Goal: Task Accomplishment & Management: Use online tool/utility

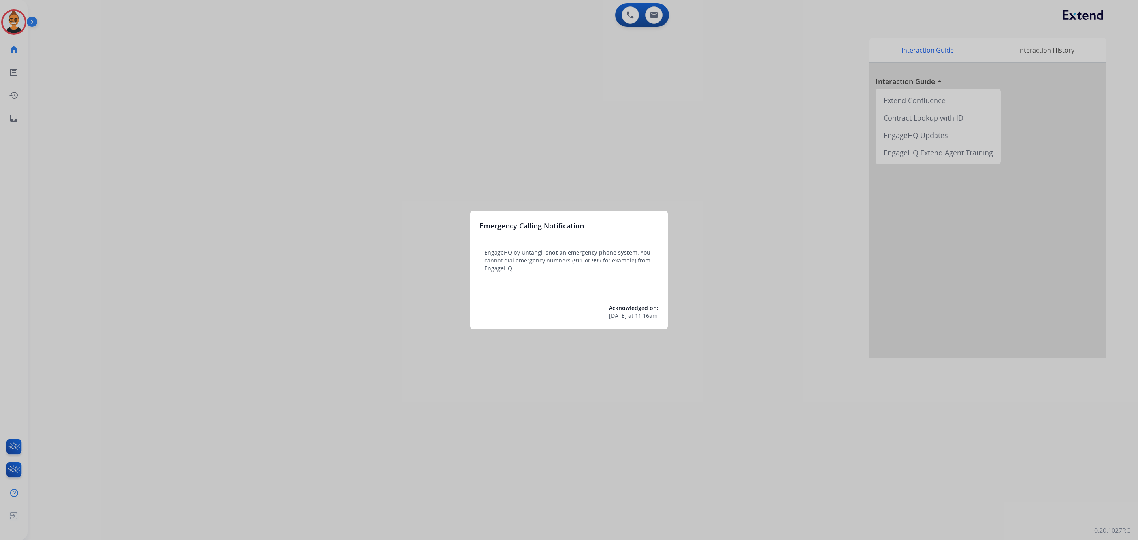
click at [4, 25] on div at bounding box center [569, 270] width 1138 height 540
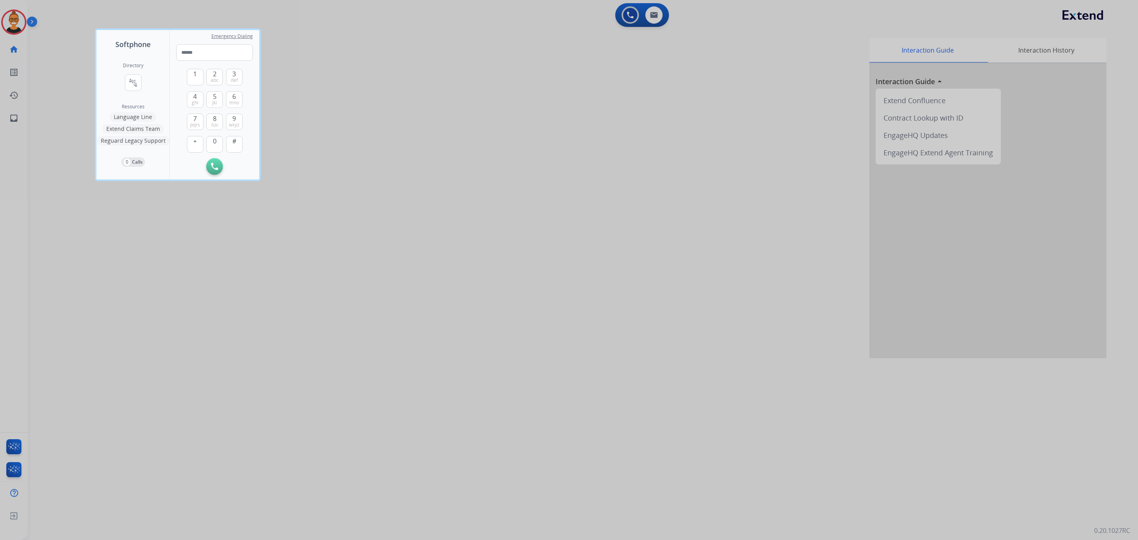
click at [152, 224] on div at bounding box center [569, 270] width 1138 height 540
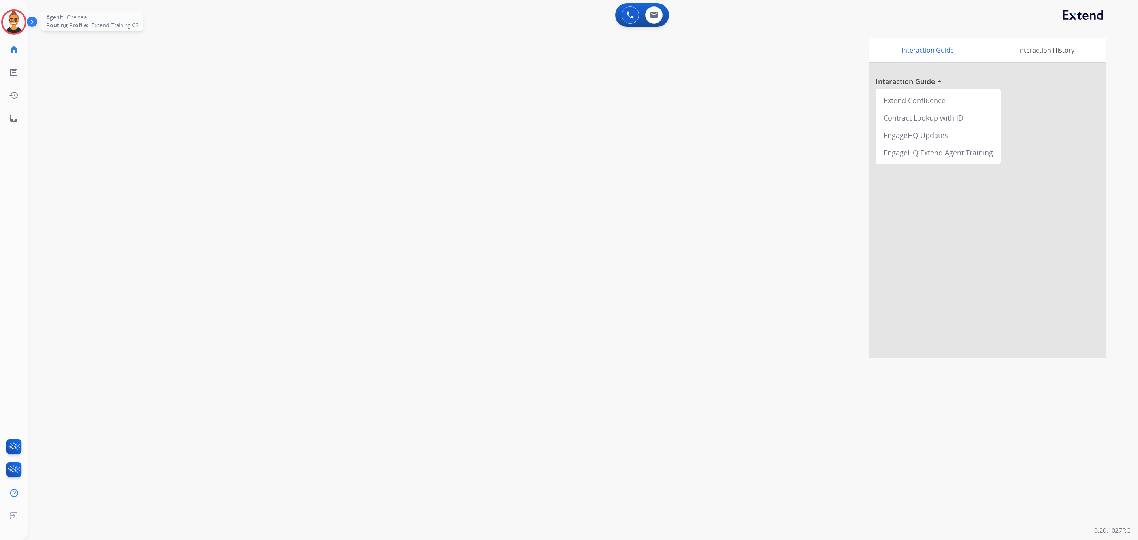
click at [8, 19] on img at bounding box center [14, 22] width 22 height 22
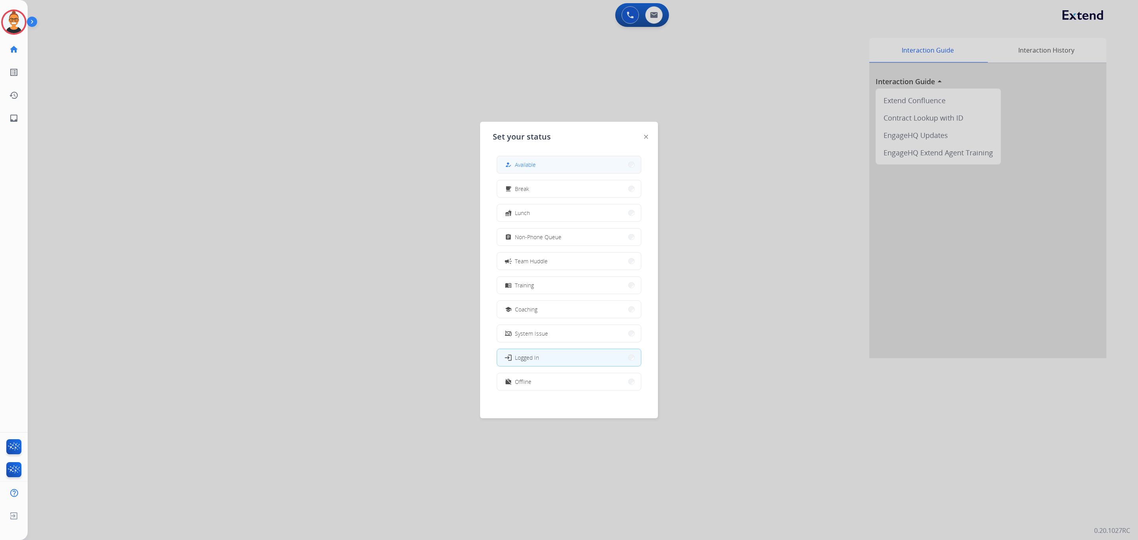
click at [536, 164] on span "Available" at bounding box center [525, 164] width 21 height 8
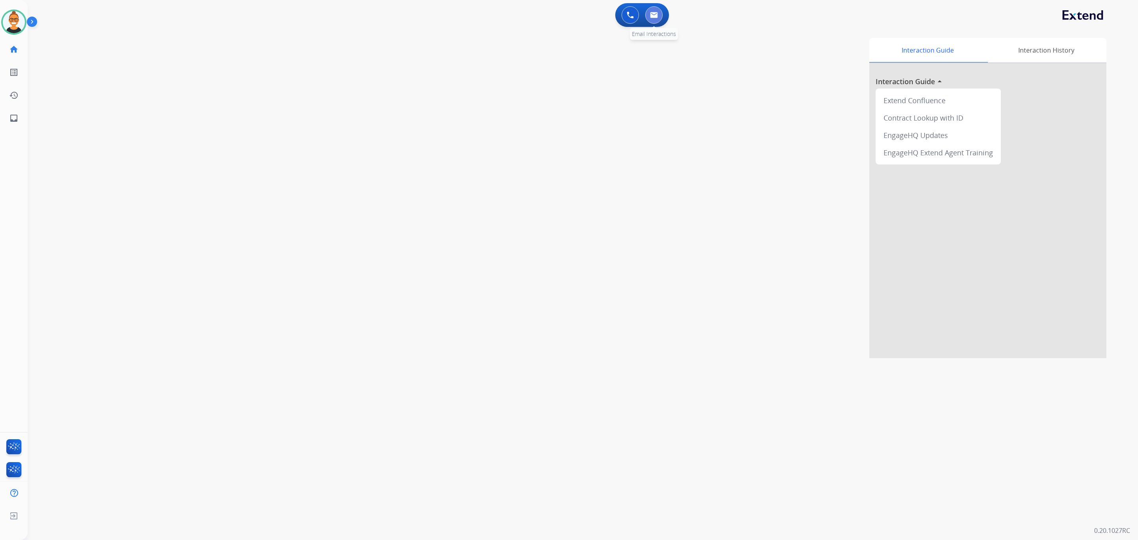
click at [657, 14] on img at bounding box center [654, 15] width 8 height 6
select select "**********"
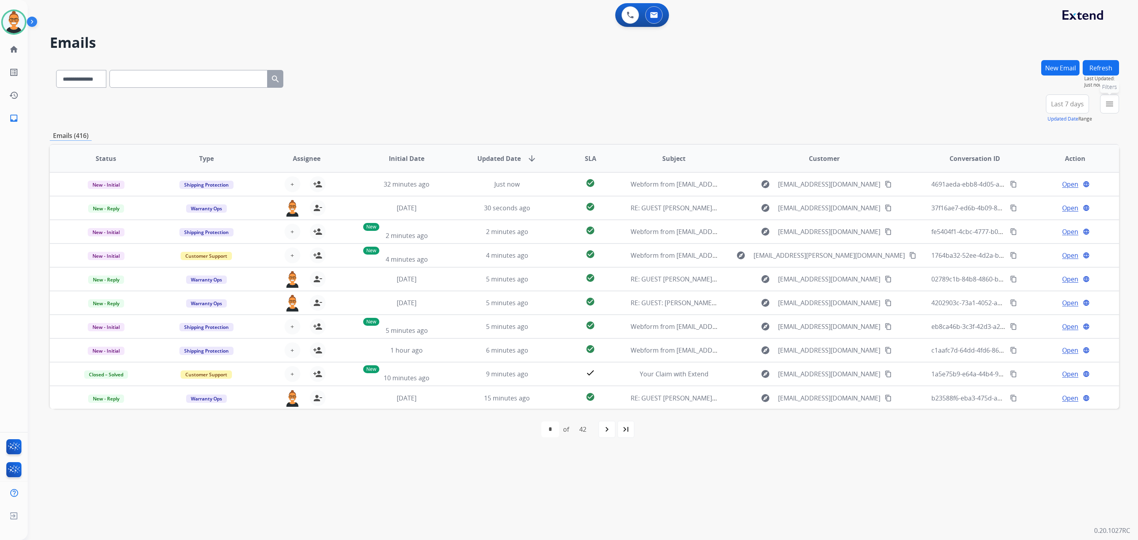
click at [1103, 107] on button "menu Filters" at bounding box center [1109, 103] width 19 height 19
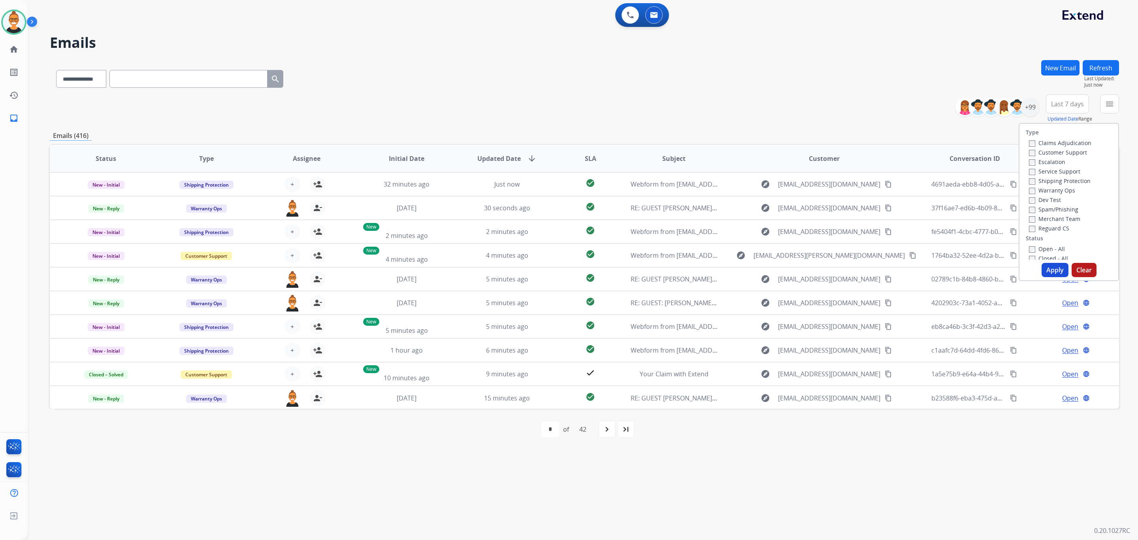
click at [1044, 247] on label "Open - All" at bounding box center [1047, 249] width 36 height 8
click at [1056, 263] on button "Apply" at bounding box center [1054, 270] width 27 height 14
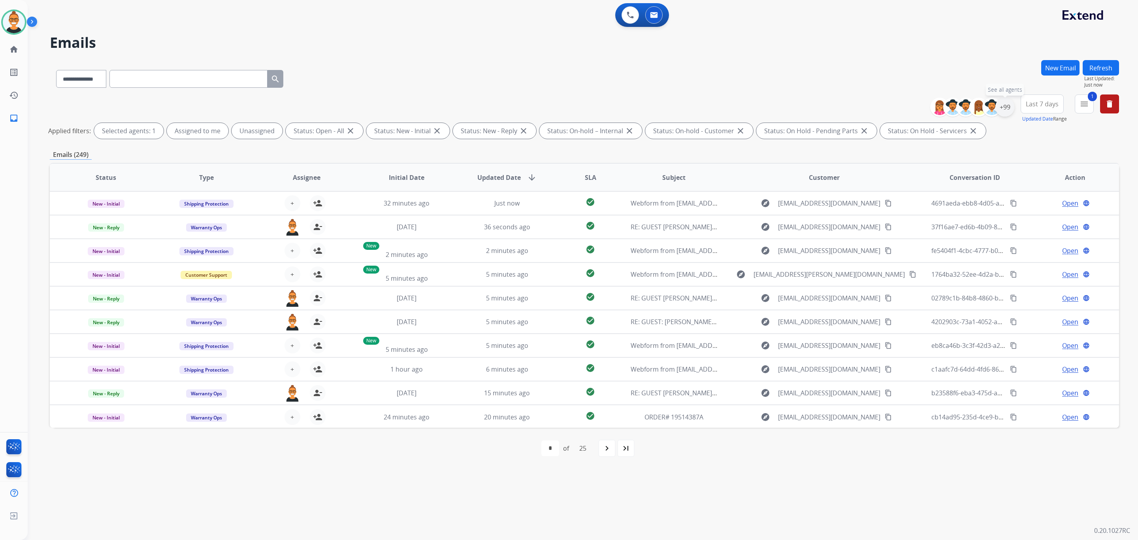
click at [1007, 105] on div "+99" at bounding box center [1004, 107] width 19 height 19
click at [921, 187] on div "**********" at bounding box center [954, 166] width 117 height 51
click at [918, 185] on span "Unassigned" at bounding box center [928, 184] width 26 height 7
click at [965, 270] on button "Apply" at bounding box center [965, 267] width 27 height 14
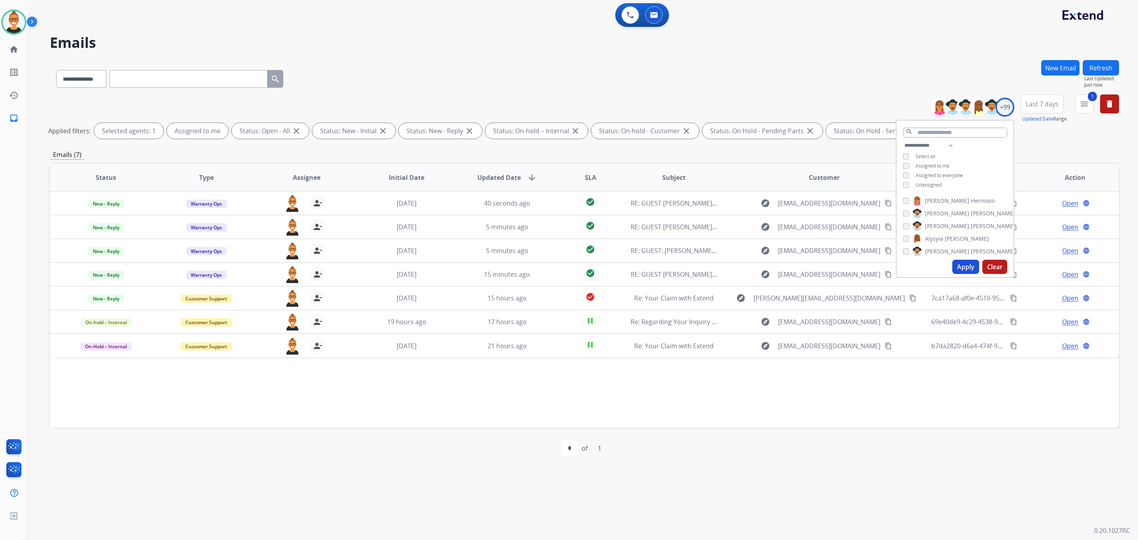
click at [521, 92] on div "**********" at bounding box center [584, 77] width 1069 height 34
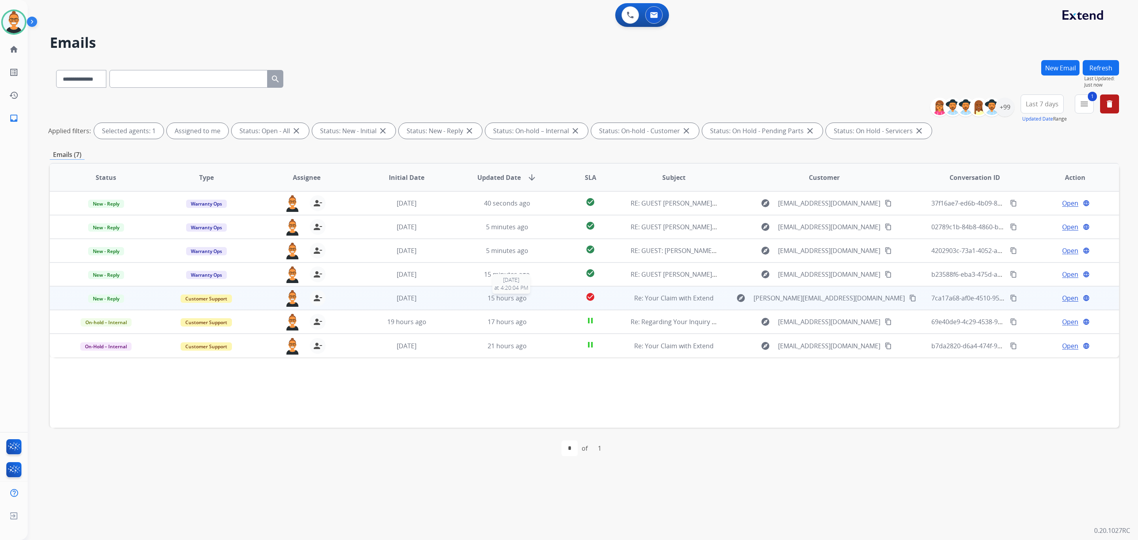
click at [535, 299] on div "15 hours ago" at bounding box center [506, 297] width 87 height 9
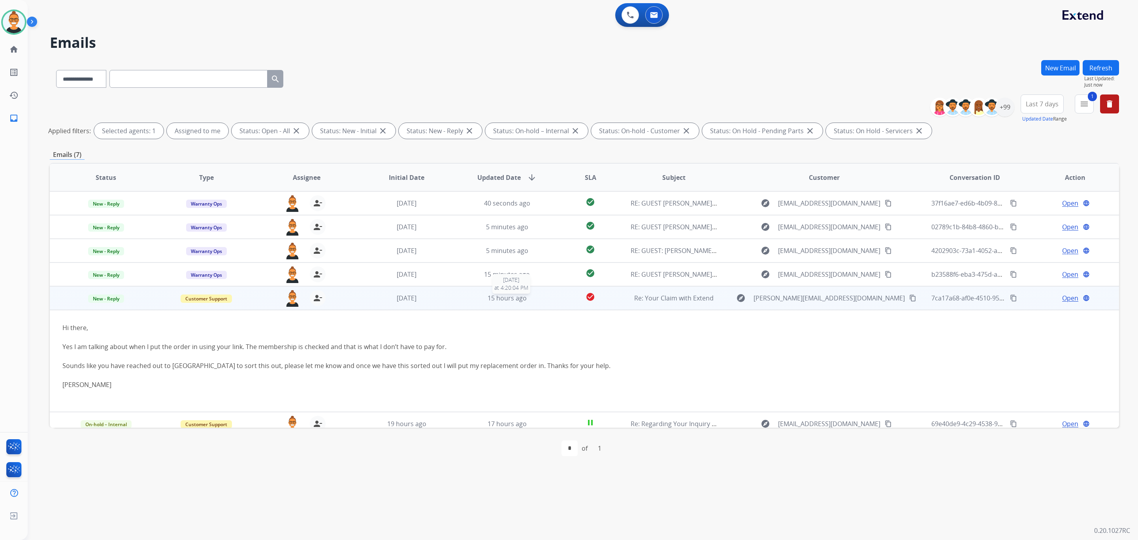
scroll to position [31, 0]
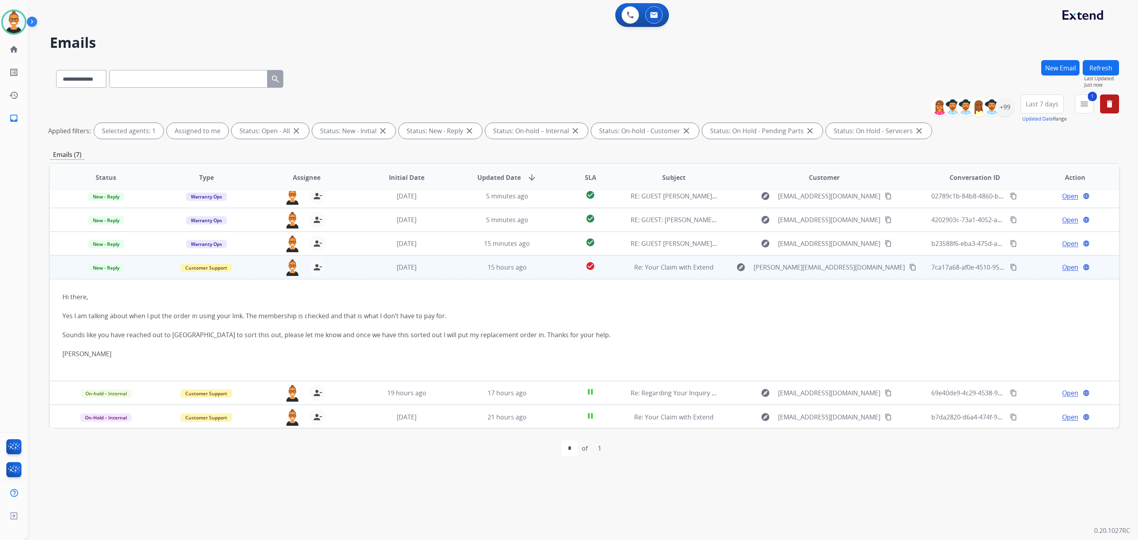
click at [1063, 267] on span "Open" at bounding box center [1070, 266] width 16 height 9
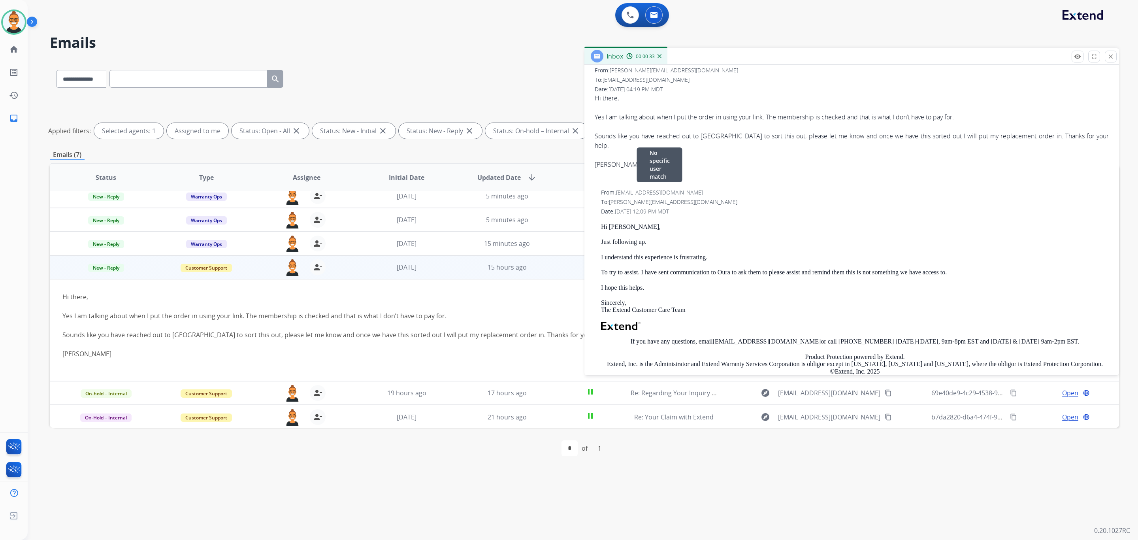
scroll to position [0, 0]
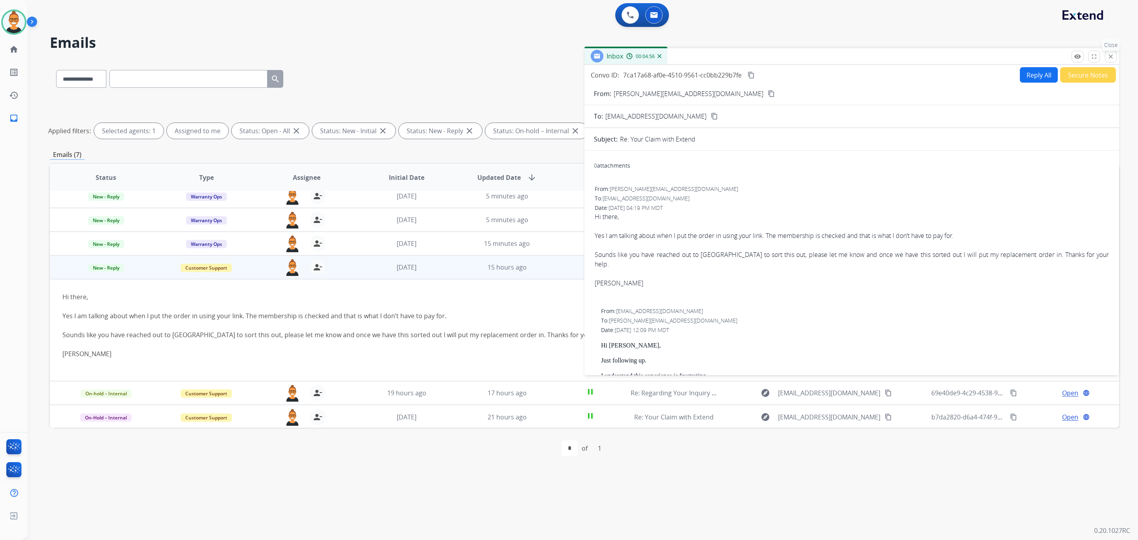
click at [1110, 60] on button "close Close" at bounding box center [1111, 57] width 12 height 12
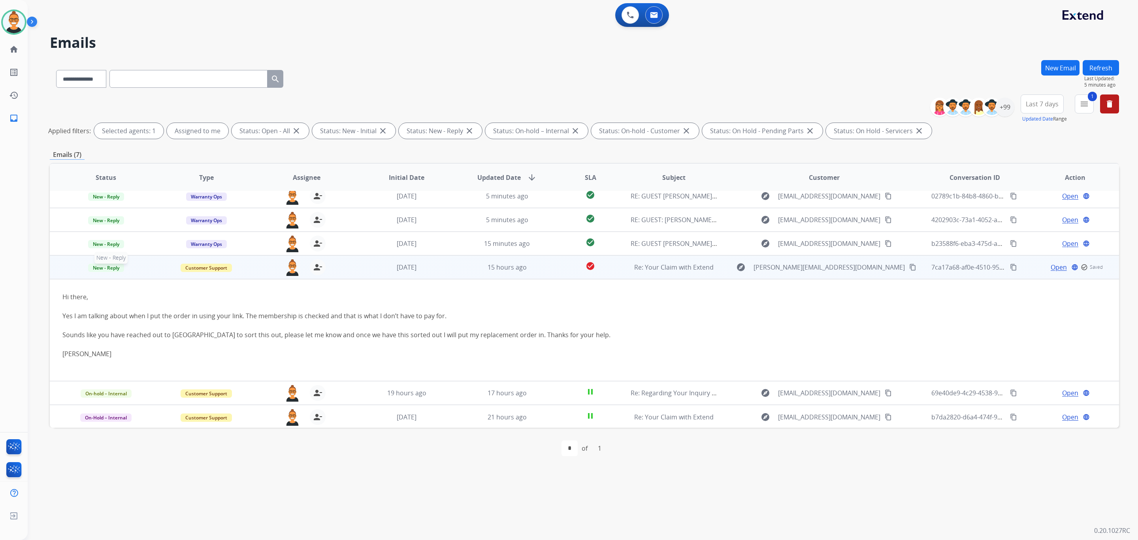
click at [90, 268] on span "New - Reply" at bounding box center [106, 267] width 36 height 8
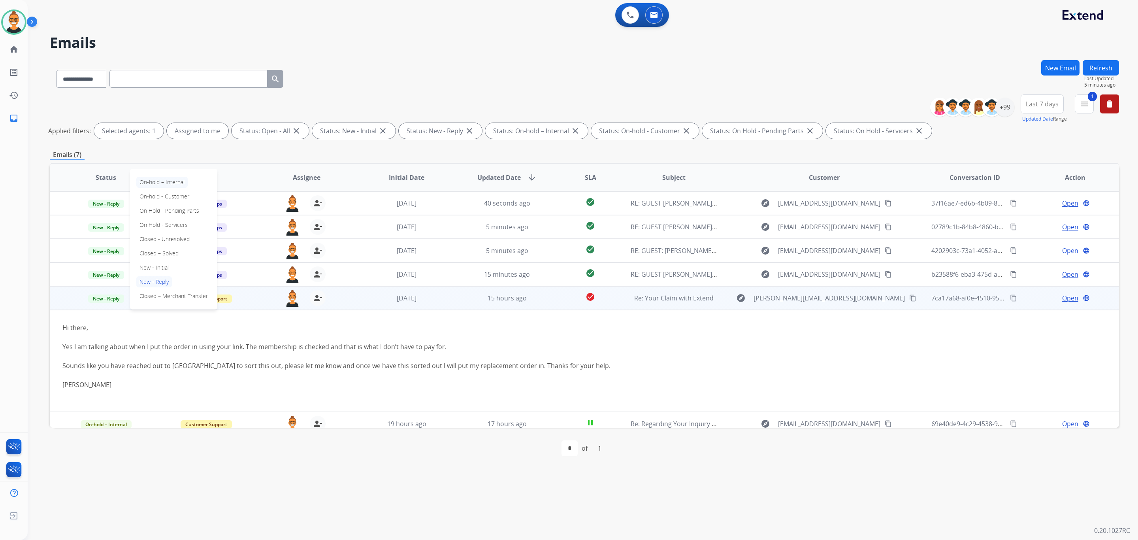
click at [157, 183] on p "On-hold – Internal" at bounding box center [161, 182] width 51 height 11
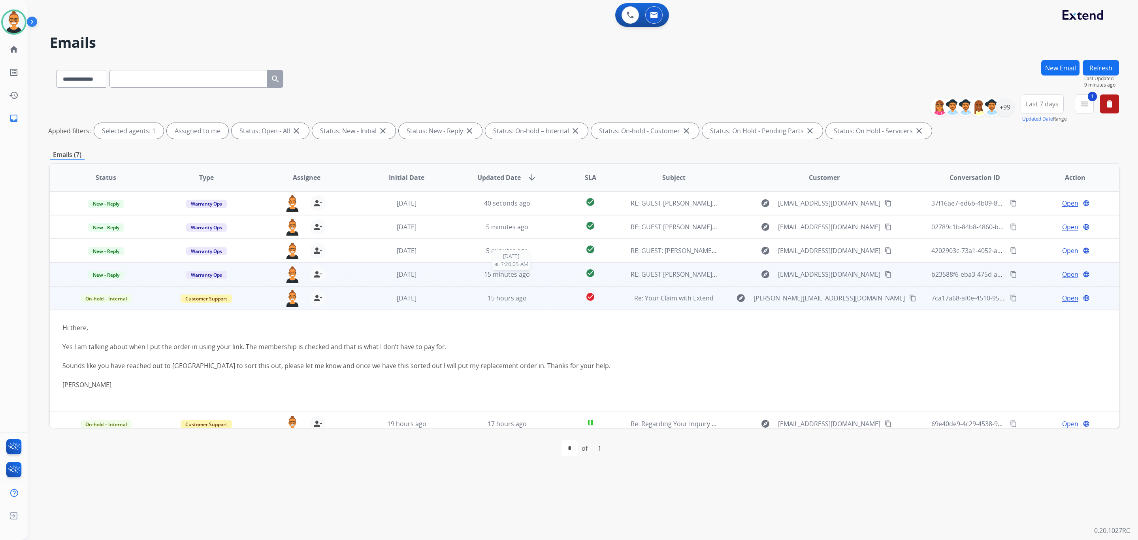
click at [540, 274] on div "15 minutes ago" at bounding box center [506, 273] width 87 height 9
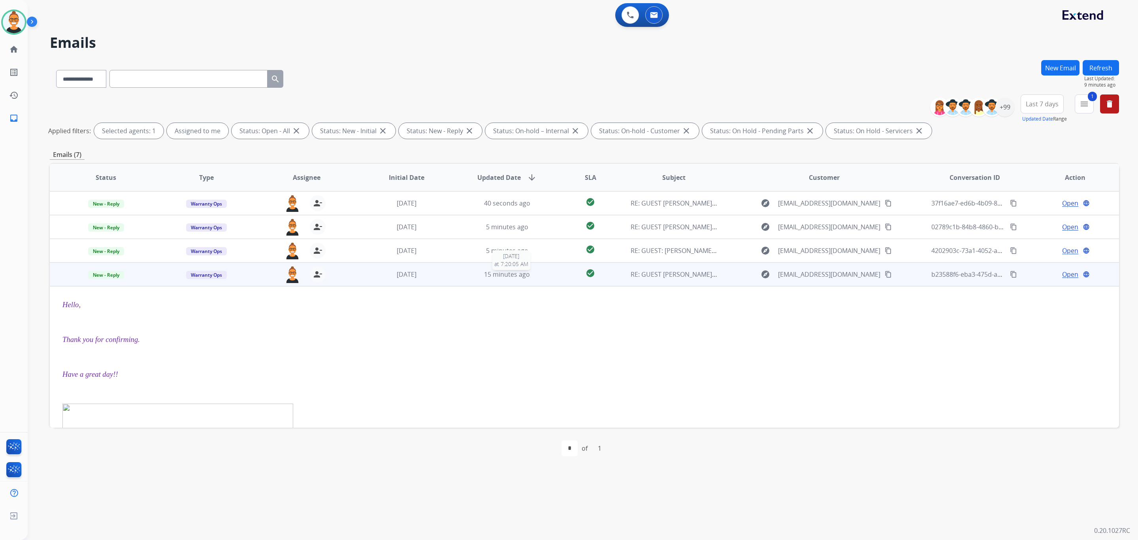
scroll to position [71, 0]
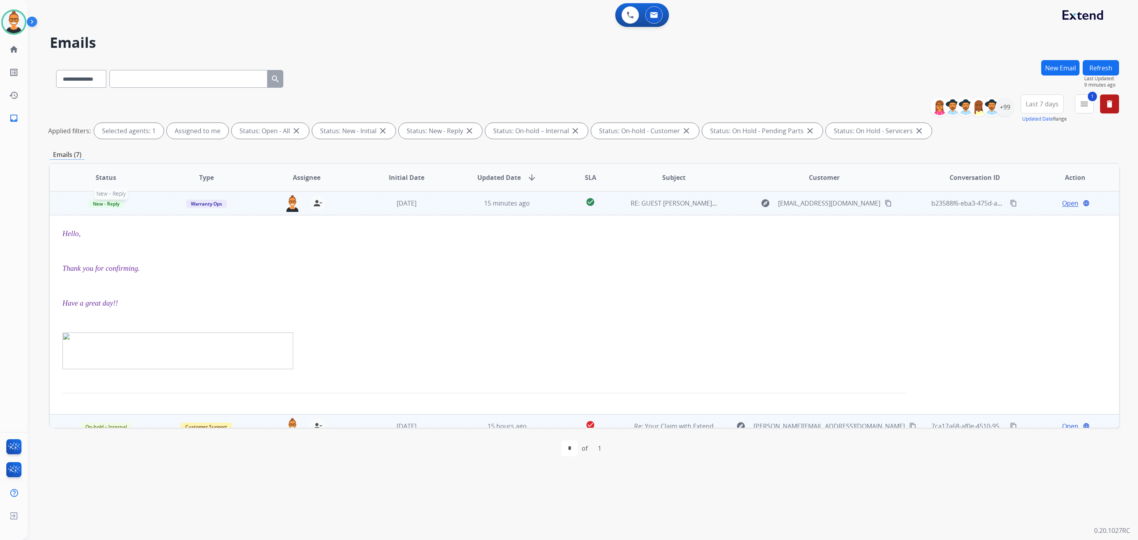
click at [106, 200] on span "New - Reply" at bounding box center [106, 203] width 36 height 8
click at [168, 275] on p "Closed – Solved" at bounding box center [158, 277] width 45 height 11
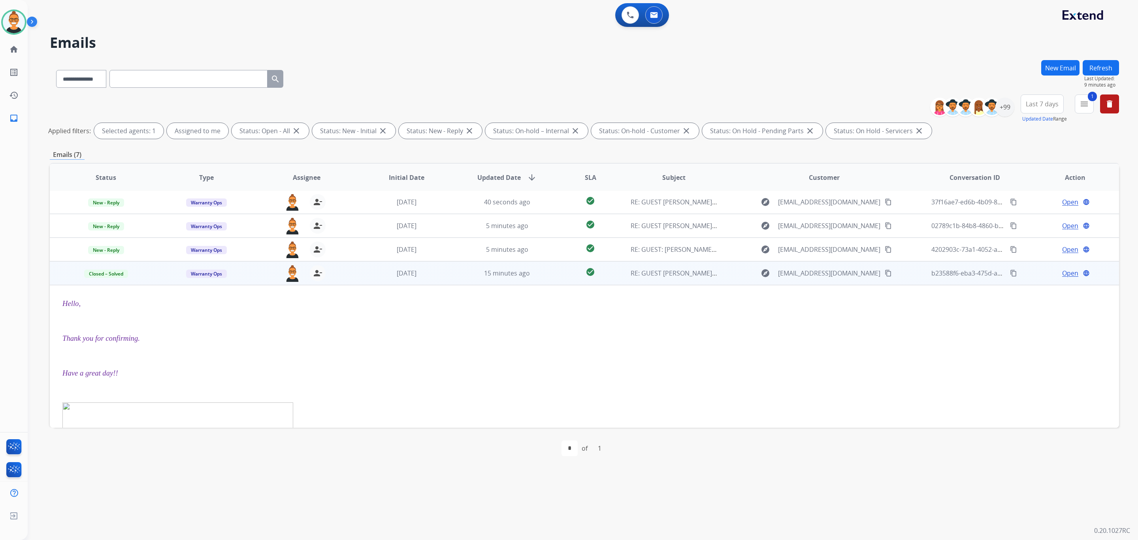
scroll to position [0, 0]
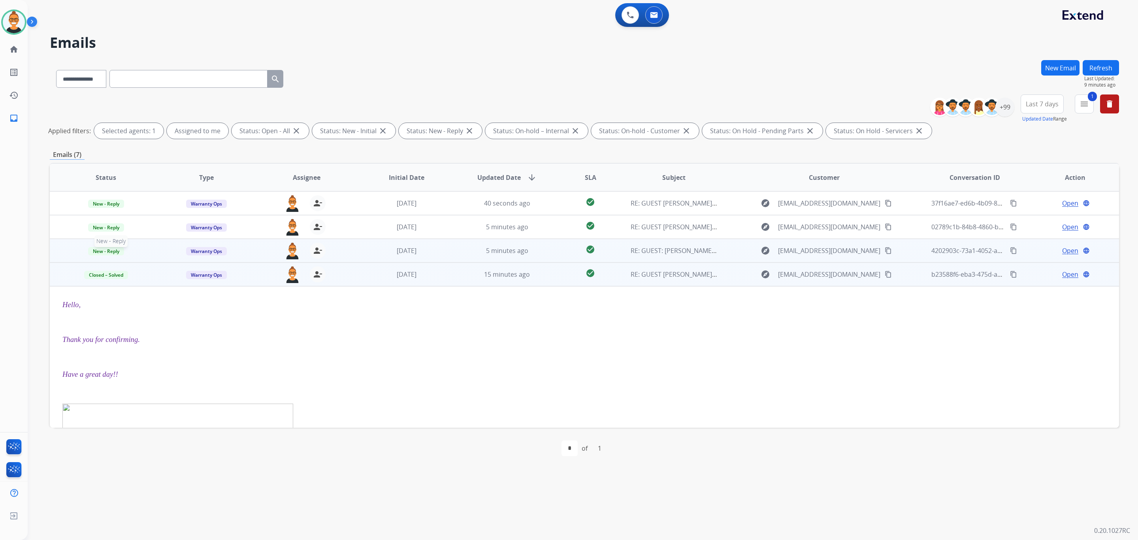
click at [107, 251] on span "New - Reply" at bounding box center [106, 251] width 36 height 8
click at [623, 369] on p "Have a great day!!" at bounding box center [483, 374] width 843 height 11
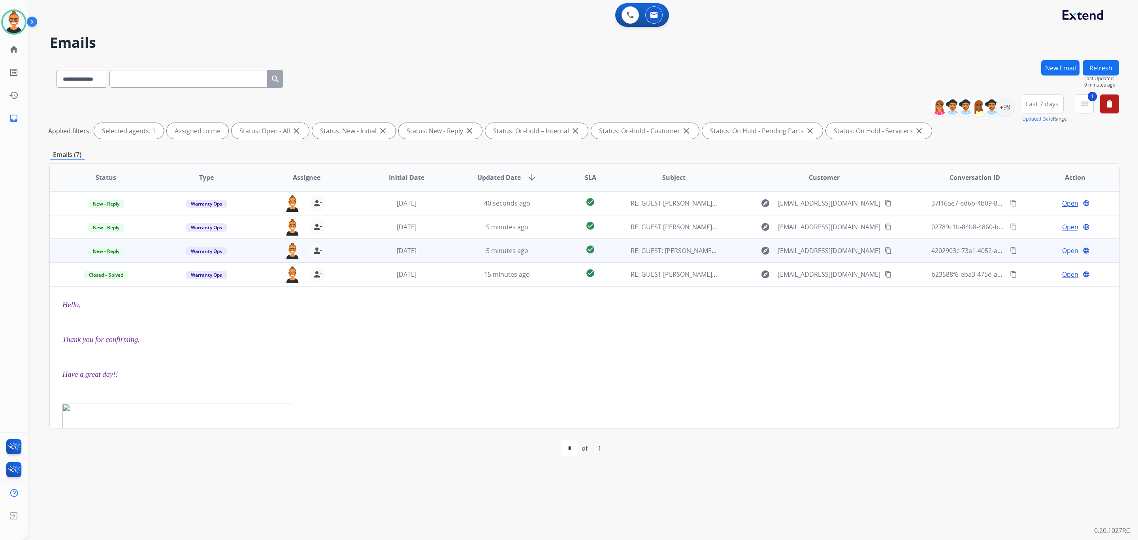
click at [551, 252] on td "check_circle" at bounding box center [584, 251] width 67 height 24
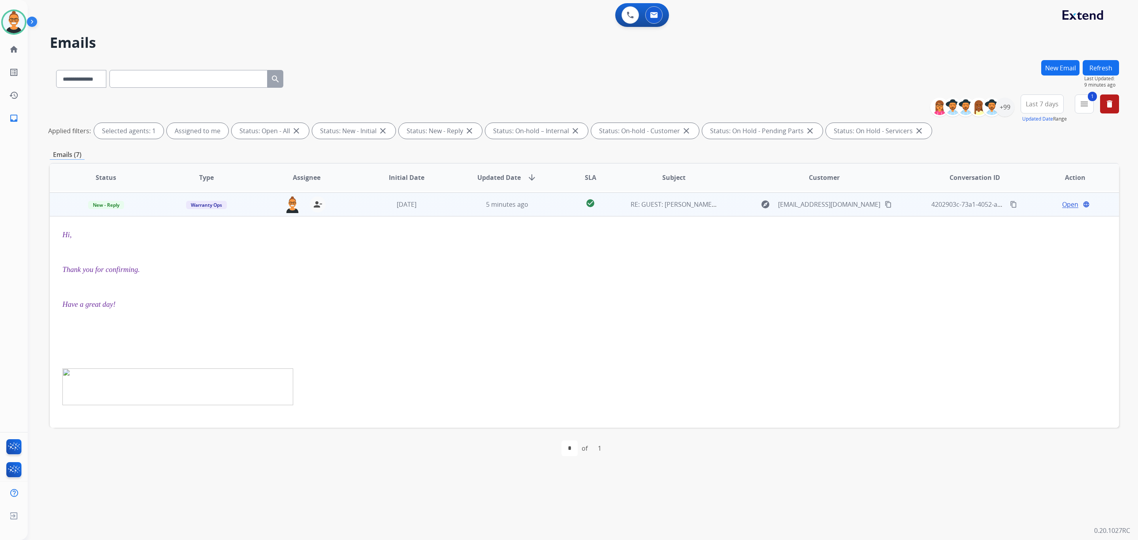
scroll to position [47, 0]
click at [100, 203] on span "New - Reply" at bounding box center [106, 203] width 36 height 8
click at [160, 274] on p "Closed – Solved" at bounding box center [158, 277] width 45 height 11
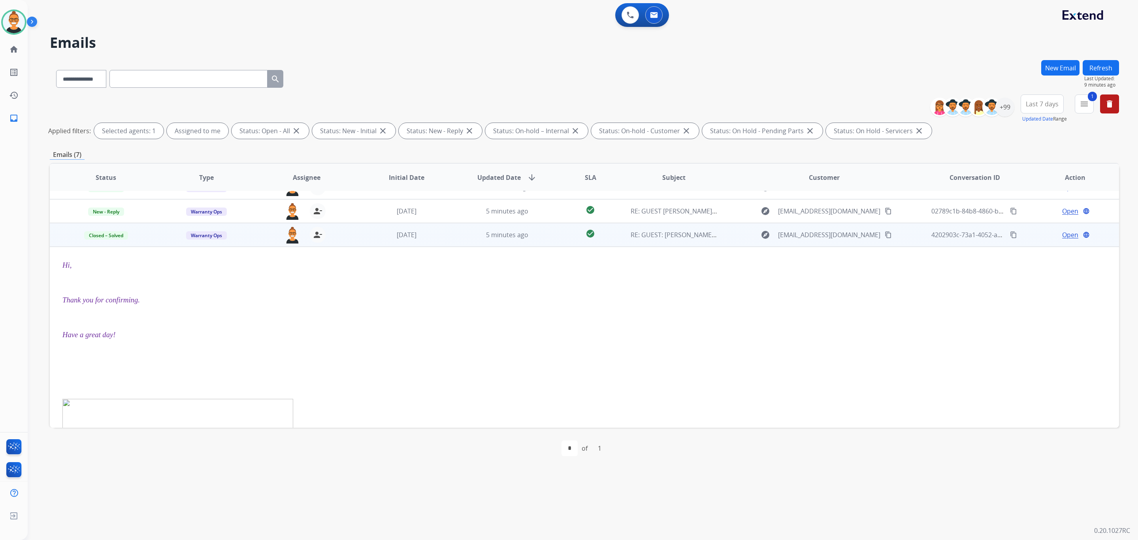
scroll to position [0, 0]
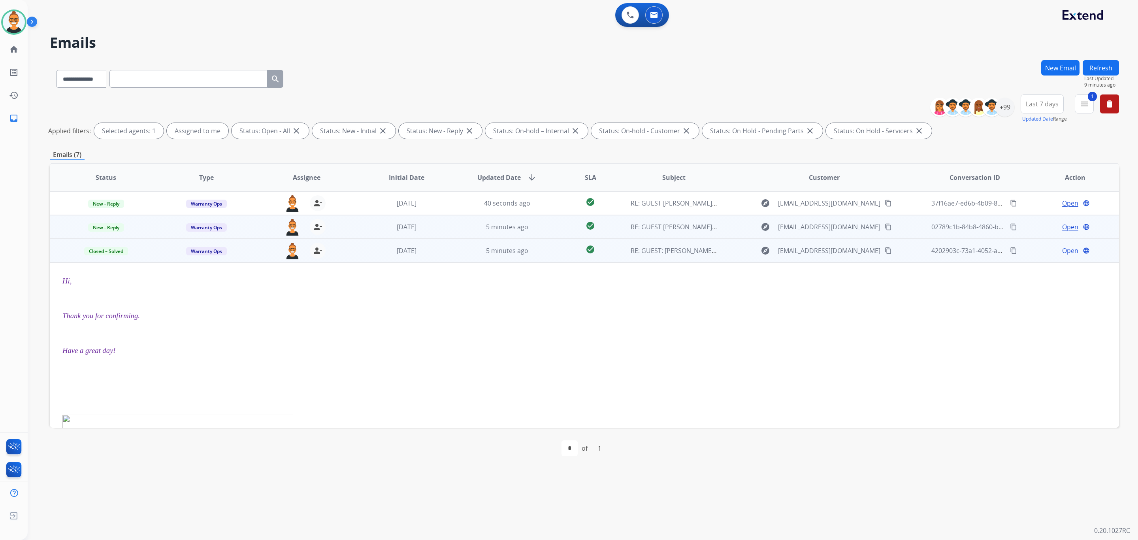
click at [462, 235] on td "5 minutes ago" at bounding box center [501, 227] width 100 height 24
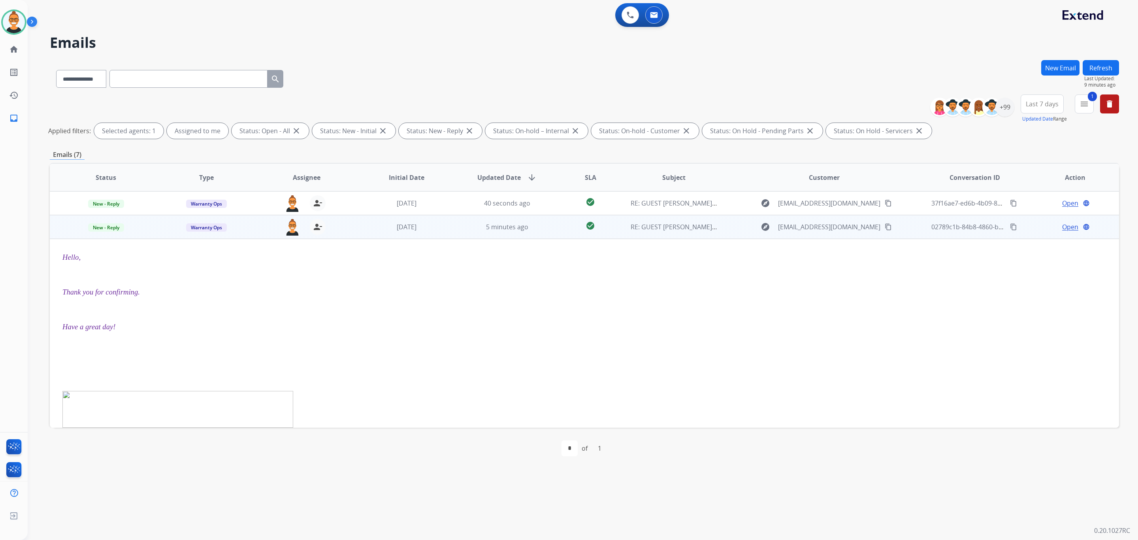
scroll to position [24, 0]
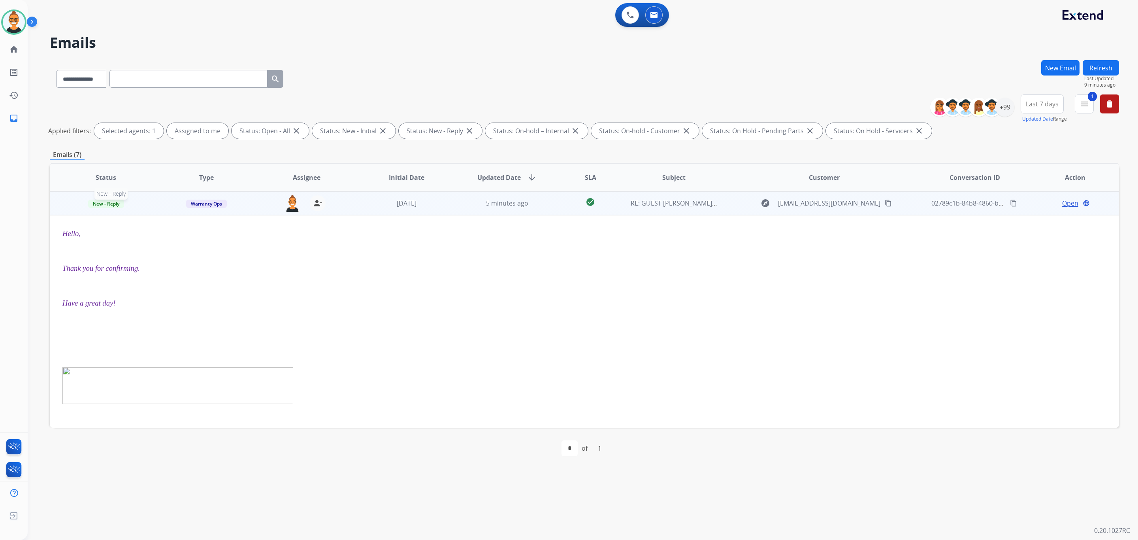
click at [108, 201] on span "New - Reply" at bounding box center [106, 203] width 36 height 8
click at [171, 273] on p "Closed – Solved" at bounding box center [158, 277] width 45 height 11
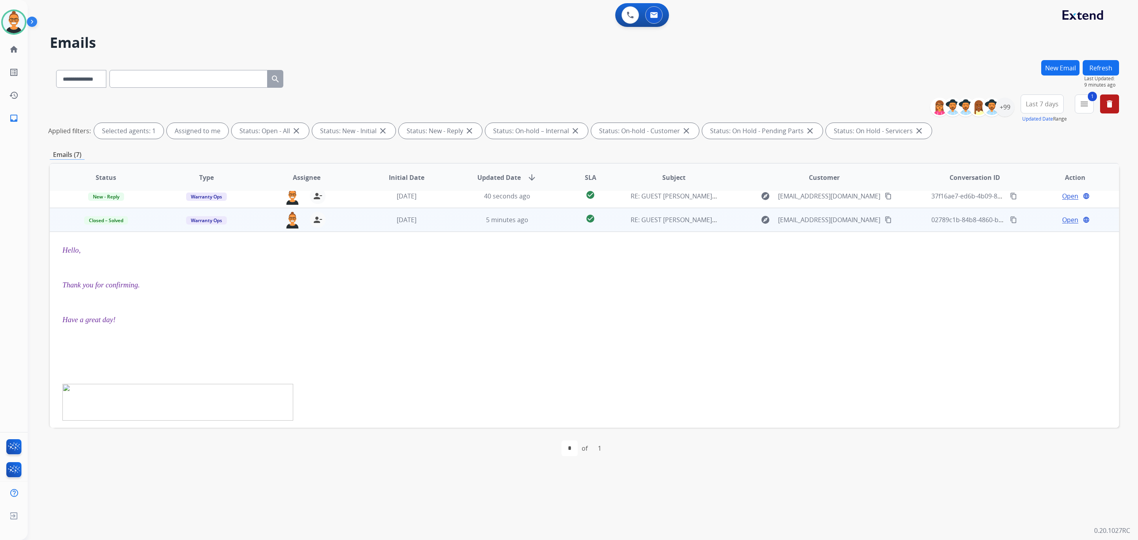
scroll to position [0, 0]
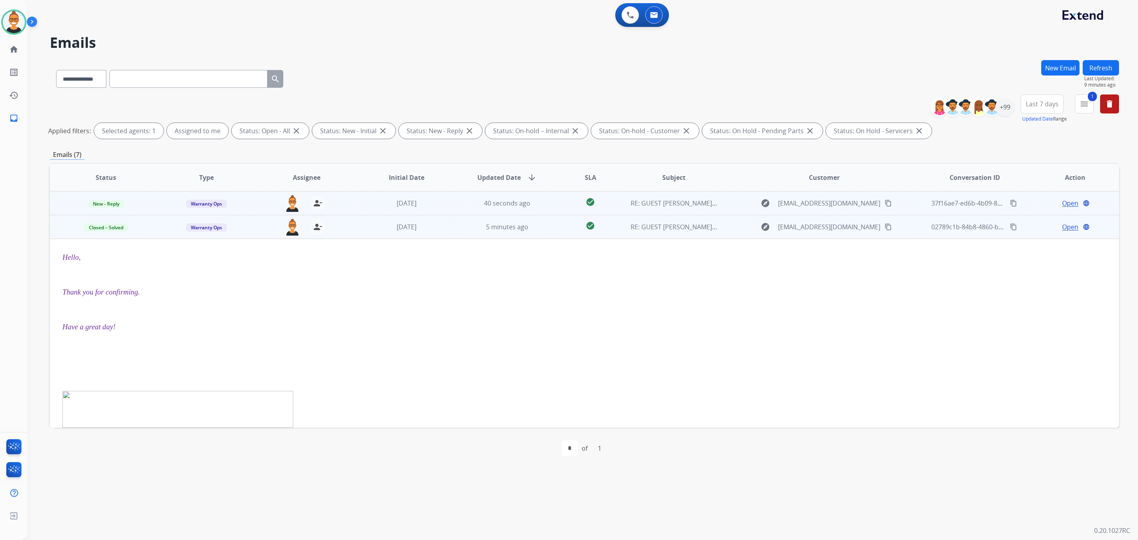
click at [552, 203] on td "check_circle" at bounding box center [584, 203] width 67 height 24
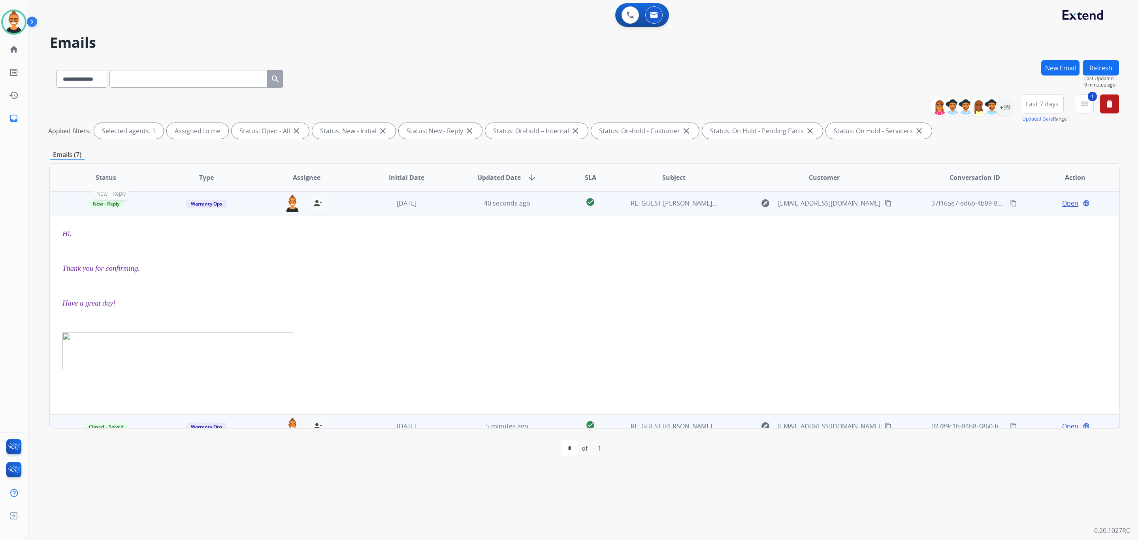
click at [107, 204] on span "New - Reply" at bounding box center [106, 203] width 36 height 8
click at [156, 277] on p "Closed – Solved" at bounding box center [158, 277] width 45 height 11
click at [377, 264] on p "Thank you for confirming." at bounding box center [483, 268] width 843 height 11
click at [400, 204] on span "[DATE]" at bounding box center [407, 203] width 20 height 9
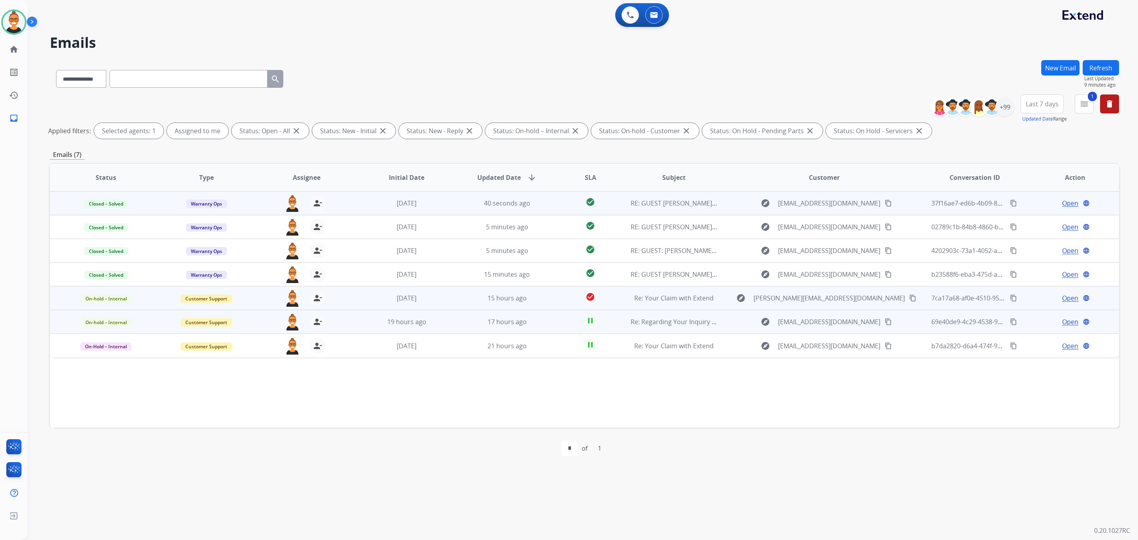
click at [551, 327] on td "pause" at bounding box center [584, 322] width 67 height 24
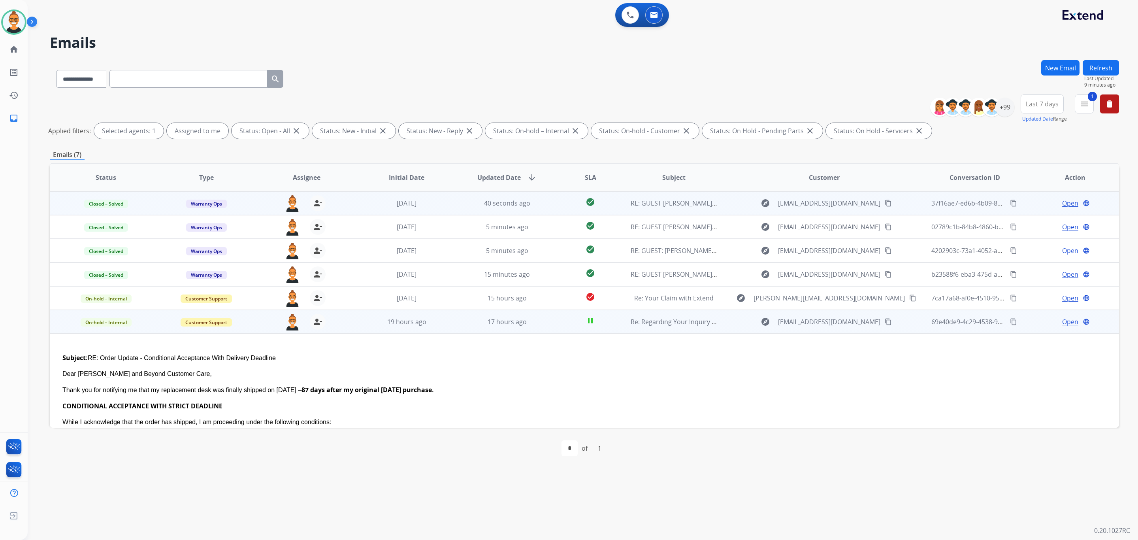
click at [537, 315] on td "17 hours ago" at bounding box center [501, 322] width 100 height 24
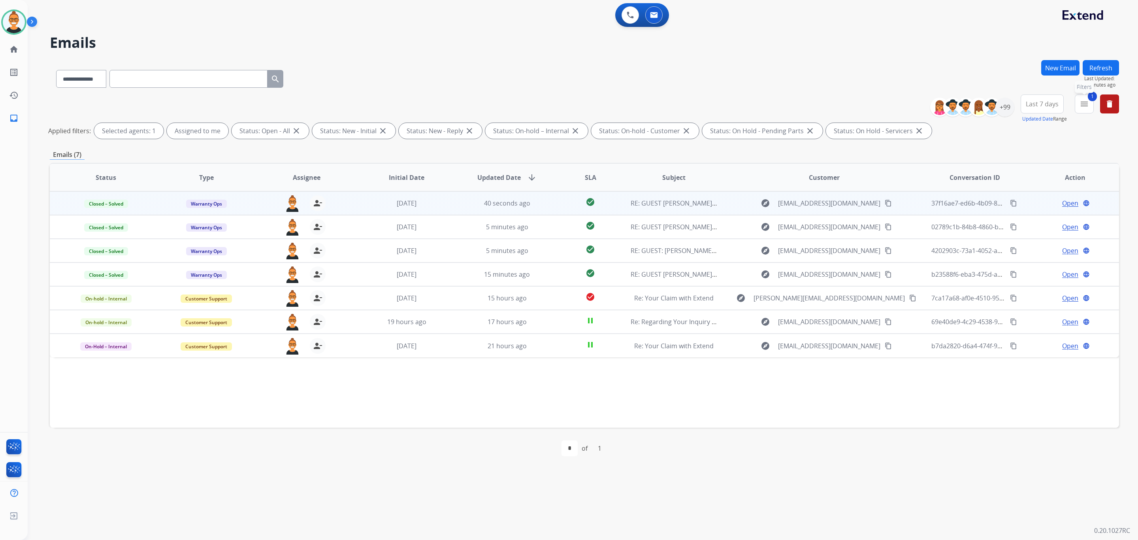
click at [1078, 109] on button "1 menu Filters" at bounding box center [1084, 103] width 19 height 19
click at [1000, 248] on div "Open - All Closed - All New - Initial New - Reply On-hold – Internal On-hold - …" at bounding box center [1043, 301] width 86 height 114
click at [1026, 267] on button "Apply" at bounding box center [1029, 270] width 27 height 14
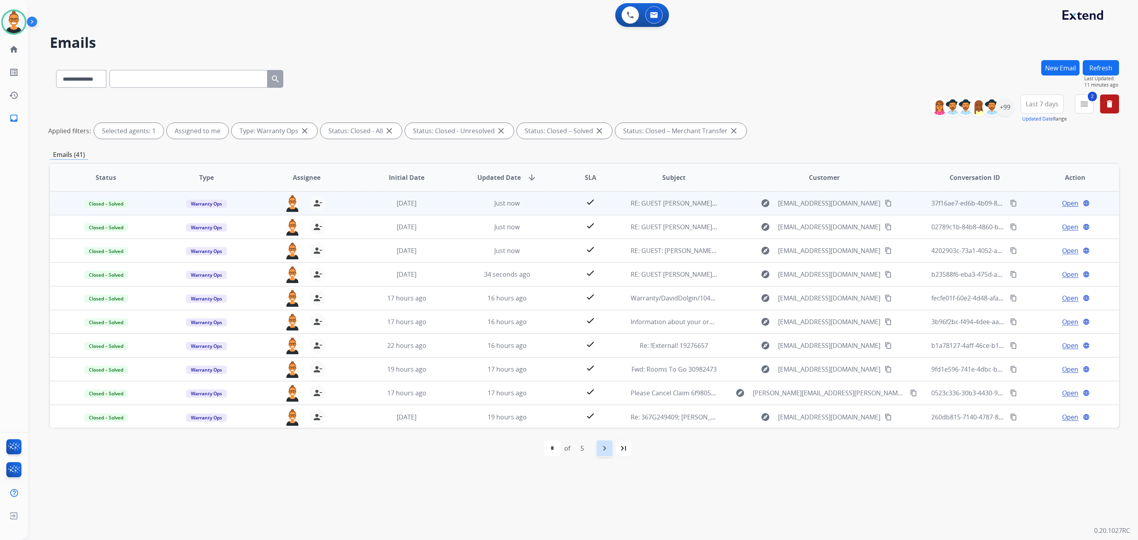
click at [599, 446] on div "navigate_next" at bounding box center [604, 447] width 17 height 17
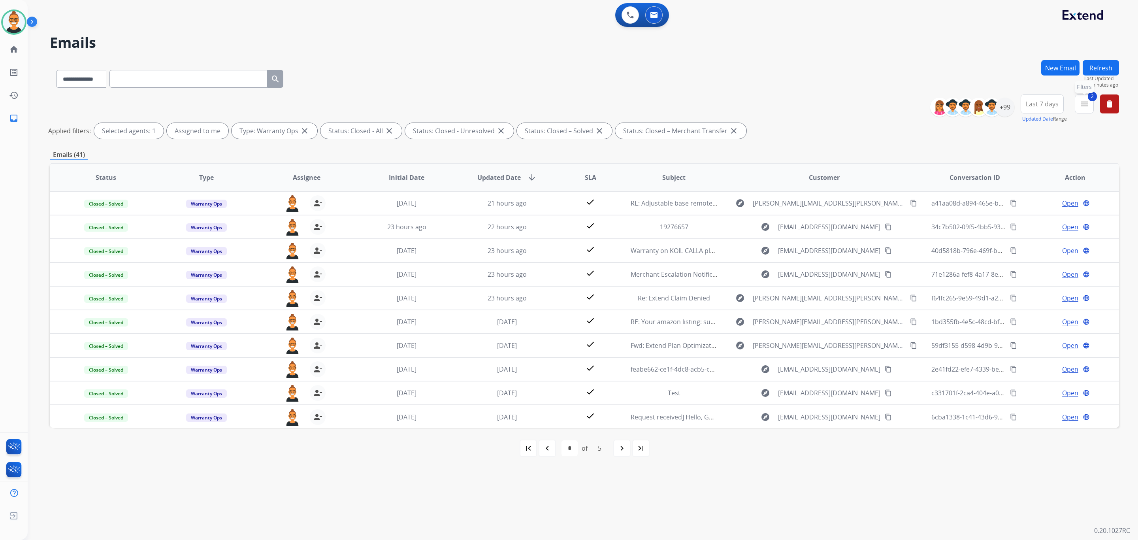
click at [1083, 105] on mat-icon "menu" at bounding box center [1083, 103] width 9 height 9
click at [1005, 190] on label "Warranty Ops" at bounding box center [1026, 190] width 46 height 8
click at [1000, 151] on div "Claims Adjudication Customer Support Escalation Service Support Shipping Protec…" at bounding box center [1033, 185] width 66 height 95
click at [1022, 265] on button "Apply" at bounding box center [1029, 270] width 27 height 14
select select "*"
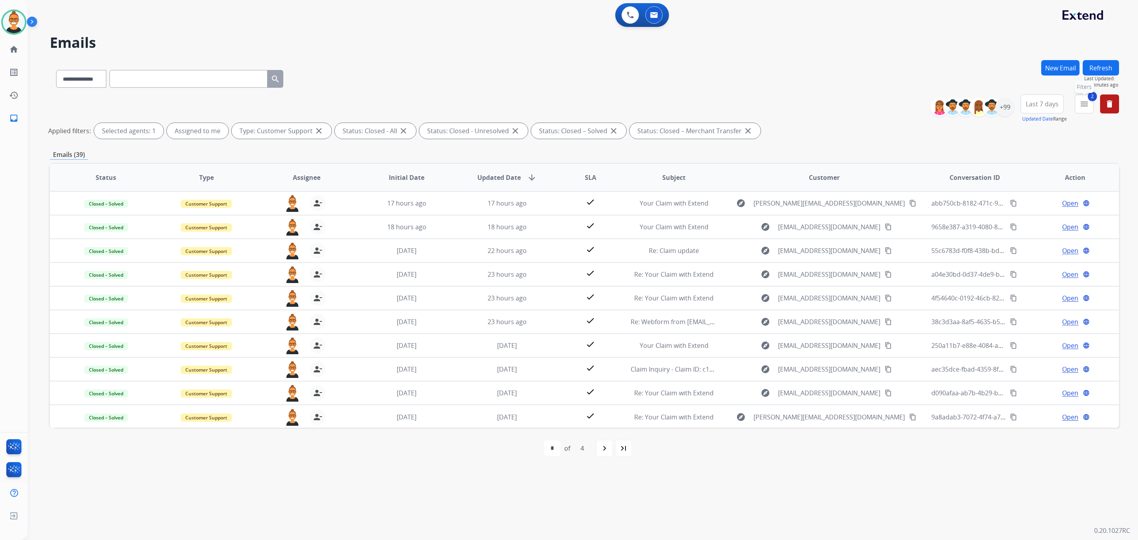
click at [1084, 112] on button "2 menu Filters" at bounding box center [1084, 103] width 19 height 19
click at [1020, 269] on button "Apply" at bounding box center [1029, 270] width 27 height 14
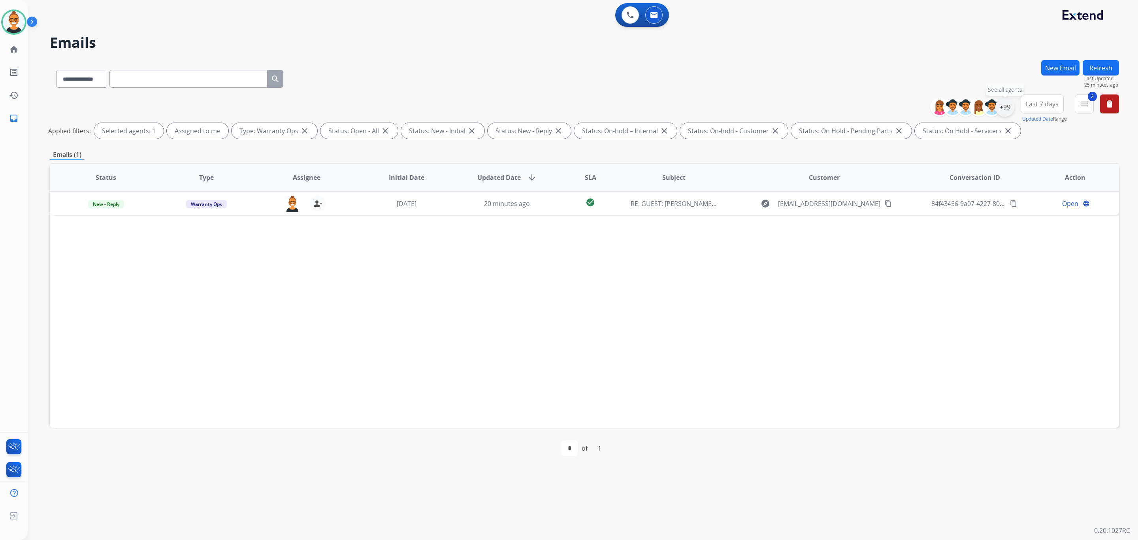
click at [1008, 107] on div "+99" at bounding box center [1004, 107] width 19 height 19
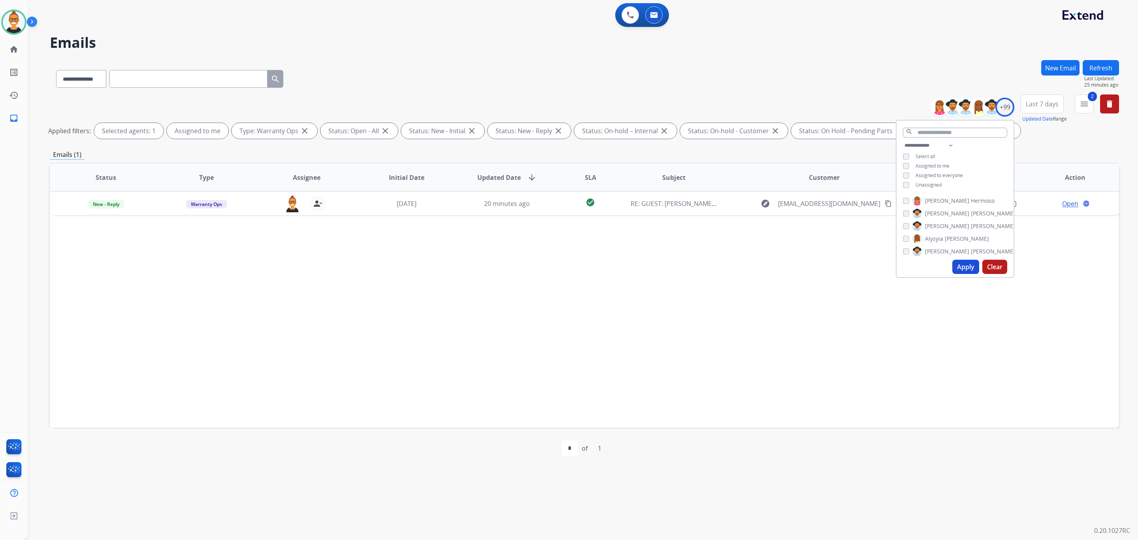
click at [934, 187] on div "**********" at bounding box center [954, 166] width 117 height 51
click at [932, 184] on span "Unassigned" at bounding box center [928, 184] width 26 height 7
click at [959, 265] on button "Apply" at bounding box center [965, 267] width 27 height 14
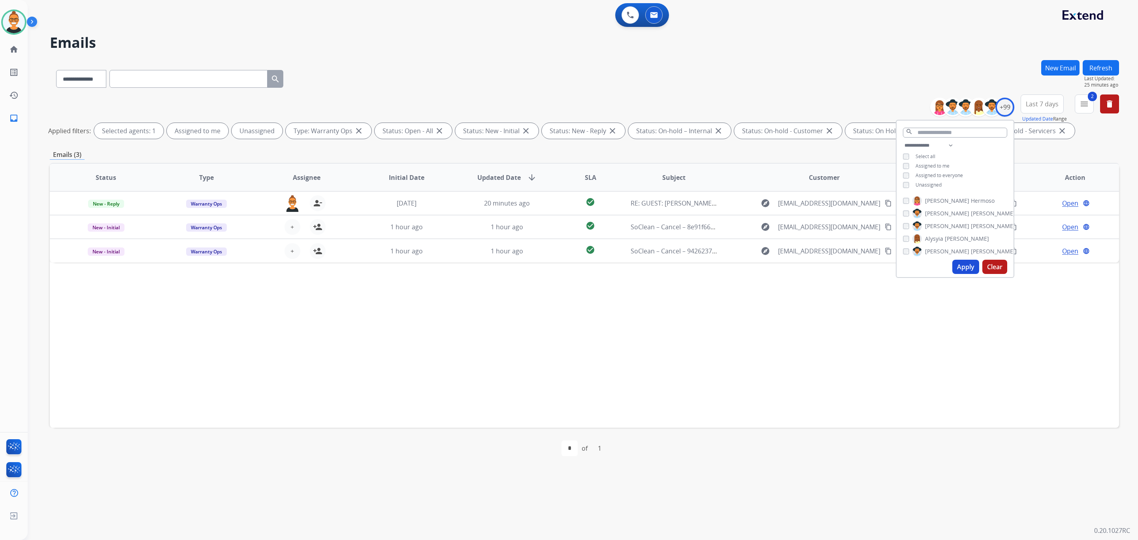
click at [616, 380] on div "Status Type Assignee Initial Date Updated Date arrow_downward SLA Subject Custo…" at bounding box center [584, 295] width 1069 height 265
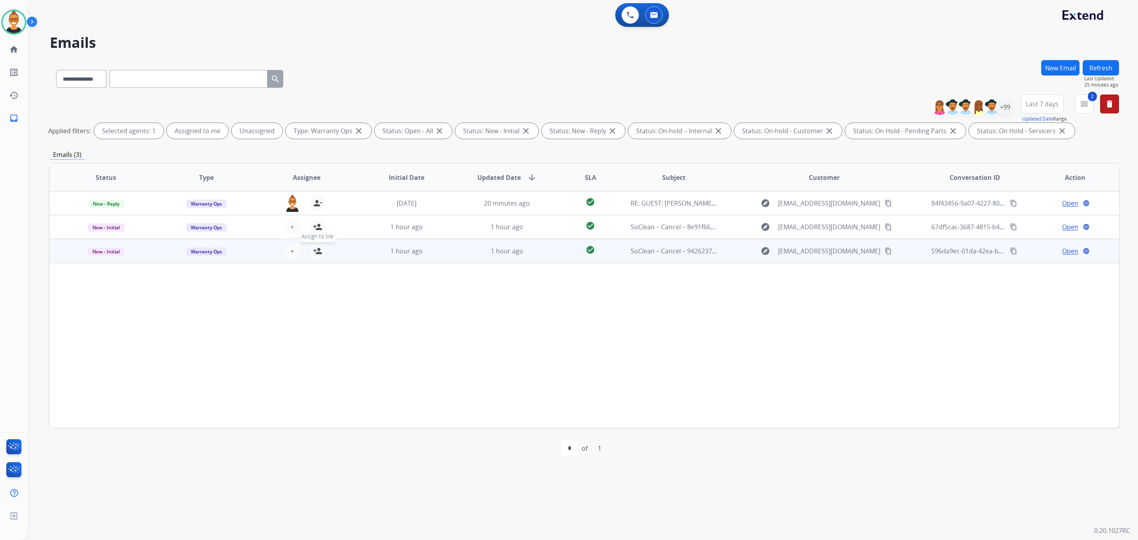
click at [314, 251] on mat-icon "person_add" at bounding box center [317, 250] width 9 height 9
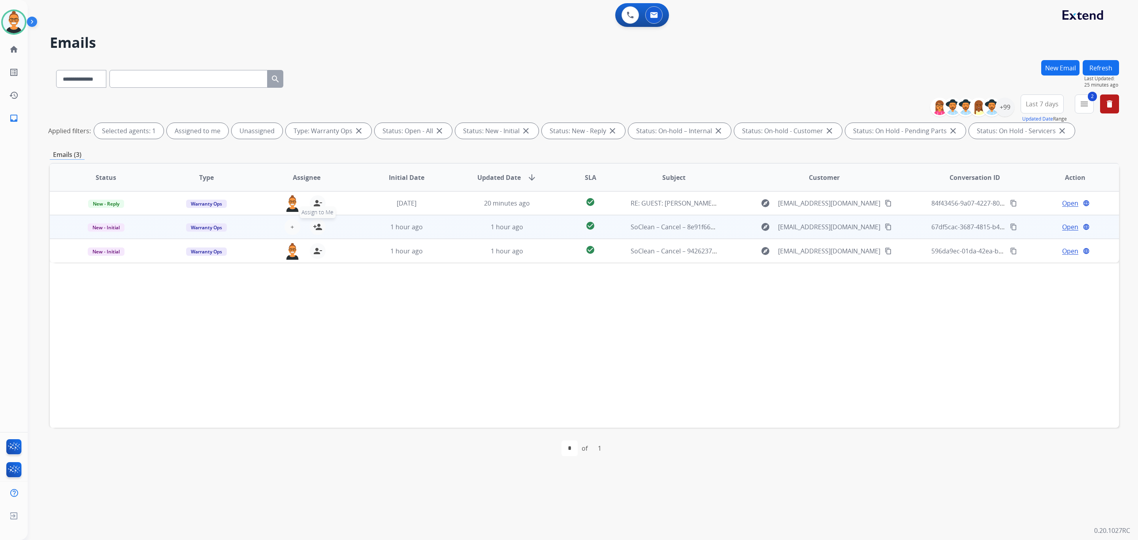
click at [315, 224] on mat-icon "person_add" at bounding box center [317, 226] width 9 height 9
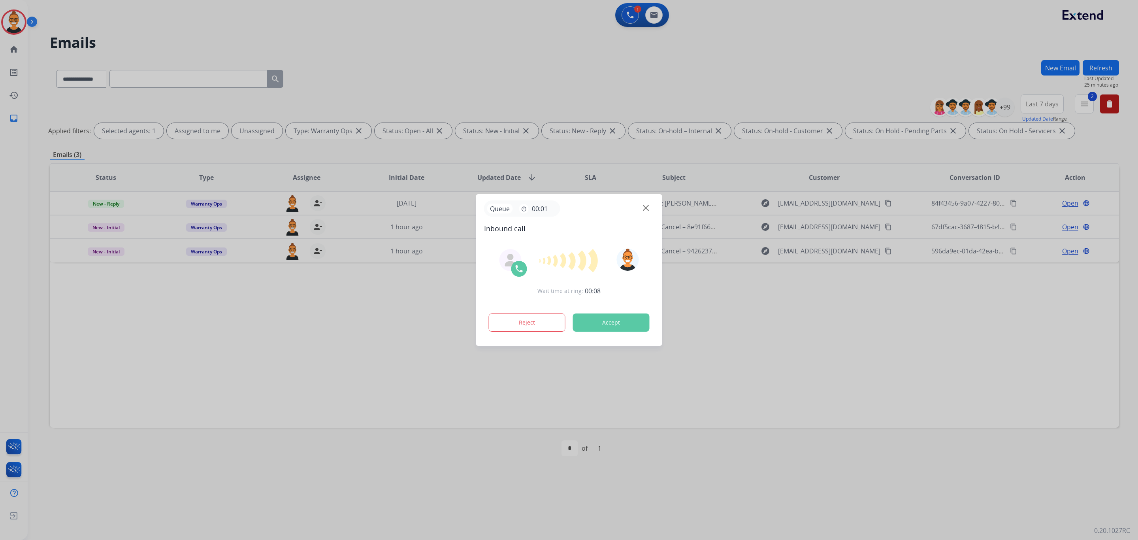
click at [602, 324] on button "Accept" at bounding box center [611, 322] width 77 height 18
